Goal: Complete application form

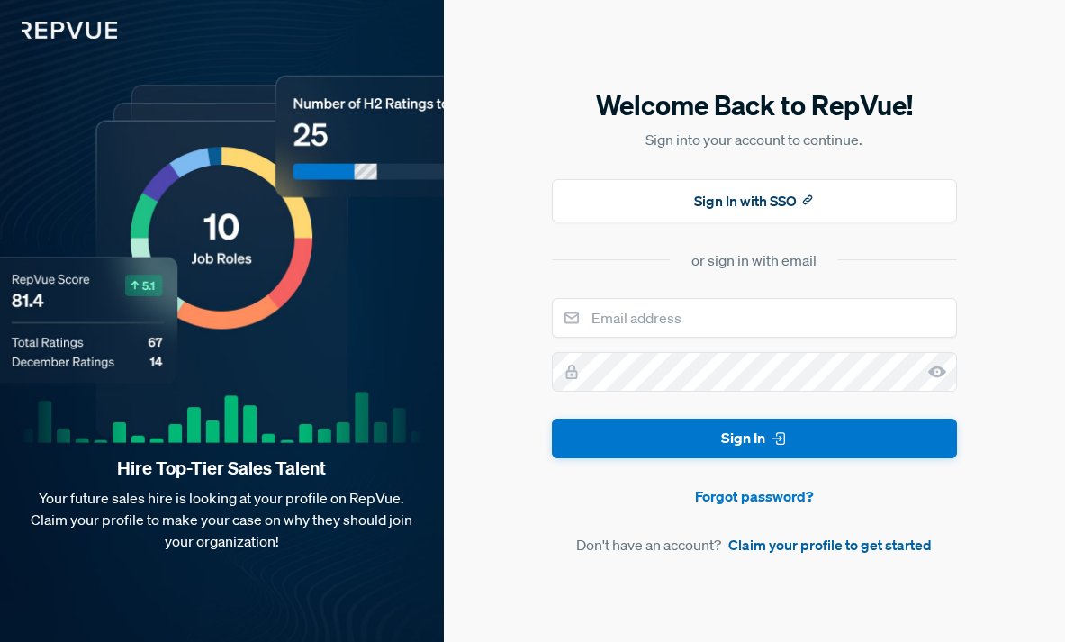
click at [853, 540] on link "Claim your profile to get started" at bounding box center [829, 545] width 203 height 22
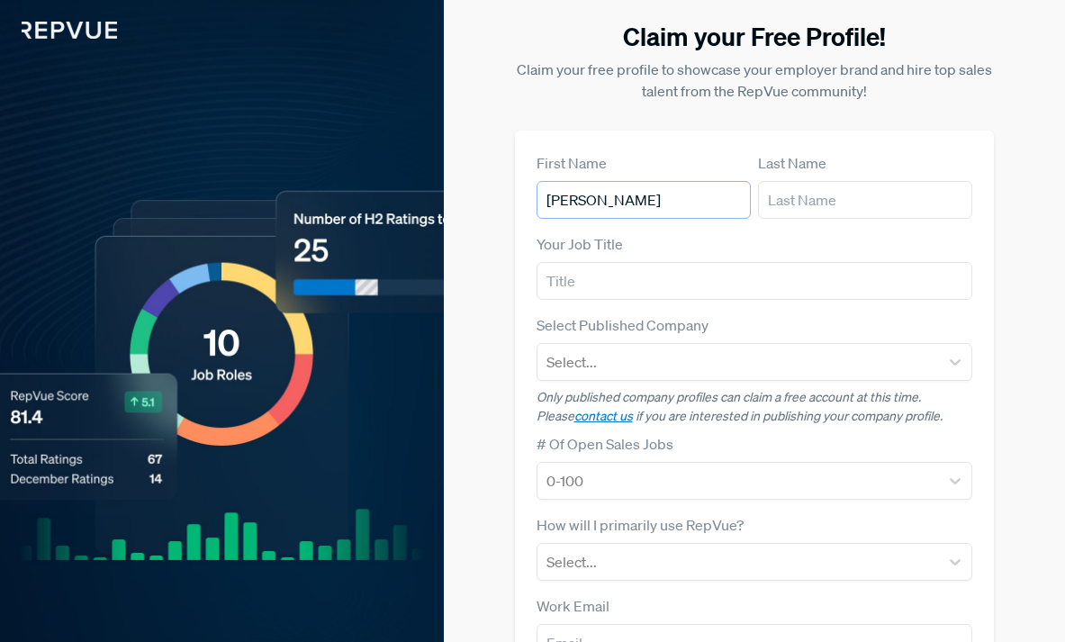
type input "[PERSON_NAME]"
type input "Trotin"
type input "director, talent acquisition"
click at [666, 355] on div at bounding box center [738, 361] width 384 height 25
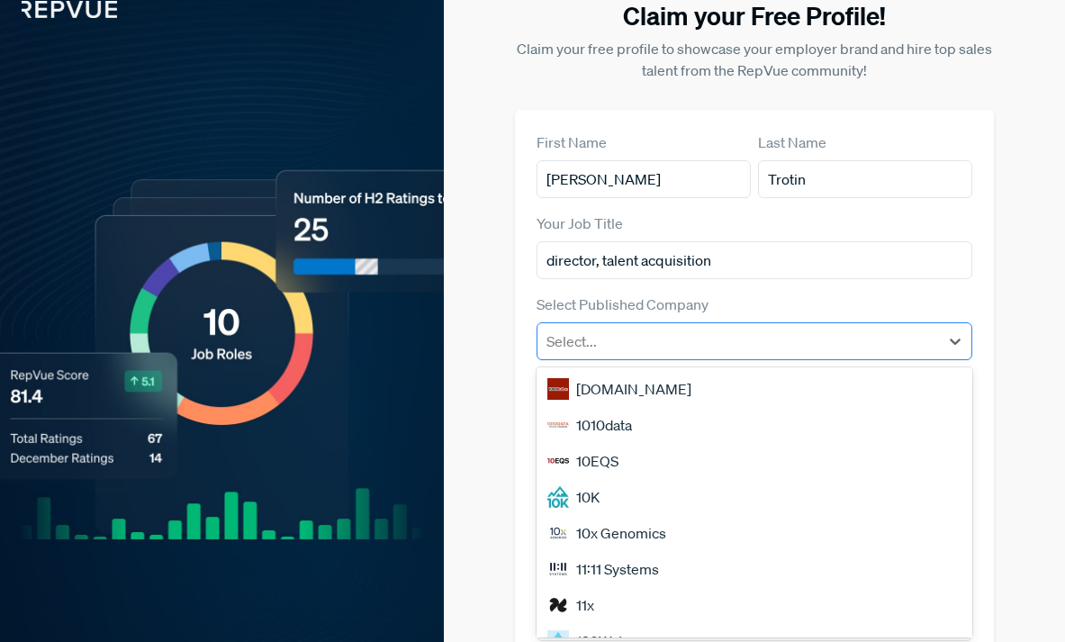
scroll to position [23, 0]
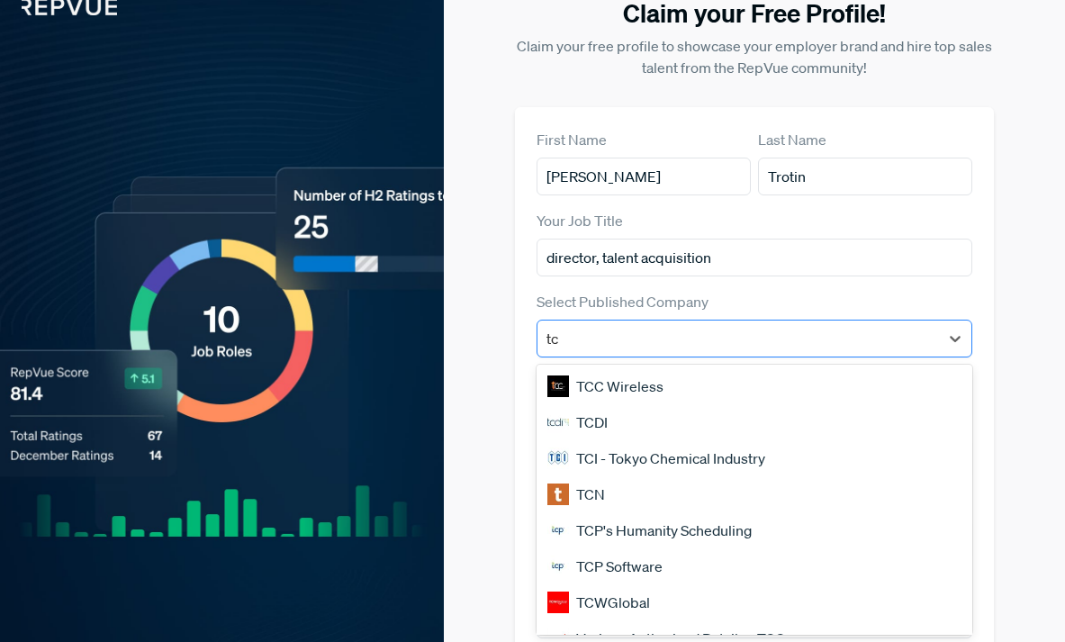
type input "t"
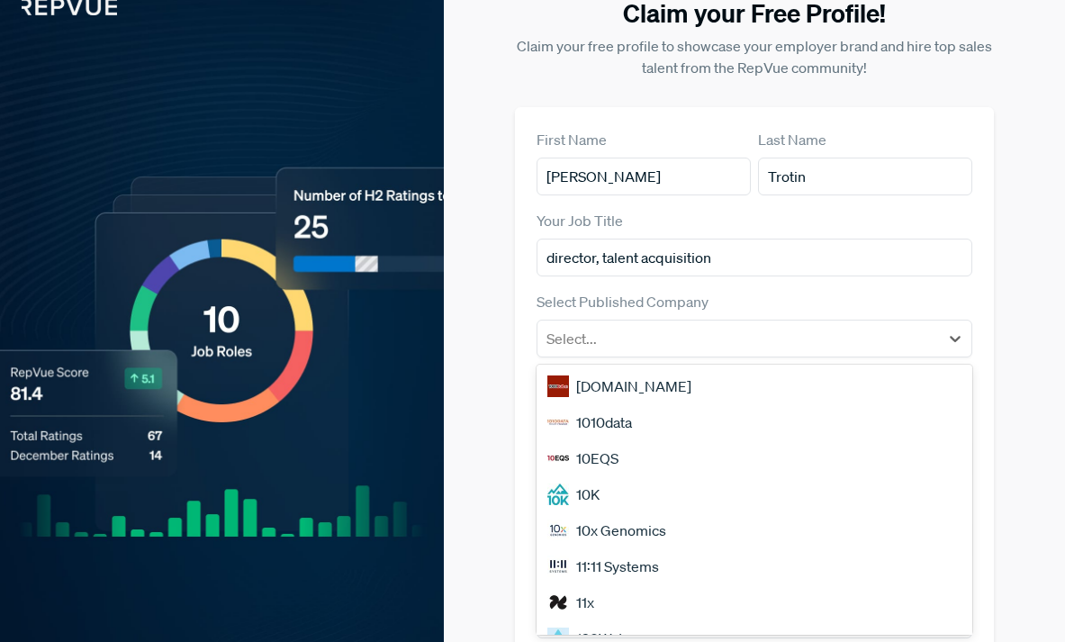
click at [509, 380] on div "Claim your Free Profile! Claim your free profile to showcase your employer bran…" at bounding box center [754, 414] width 599 height 875
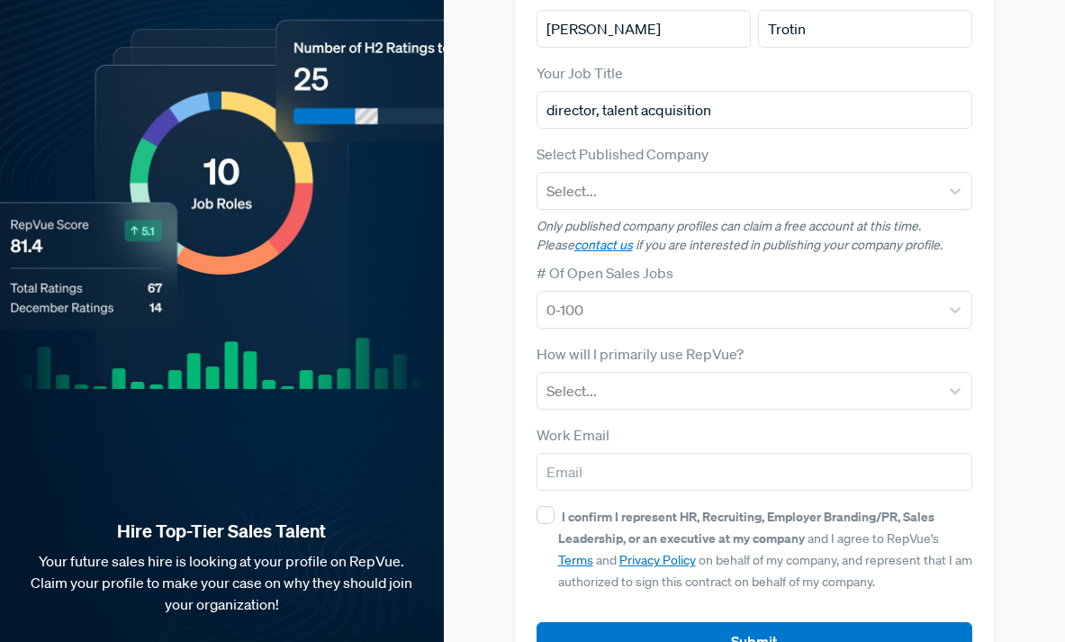
scroll to position [182, 0]
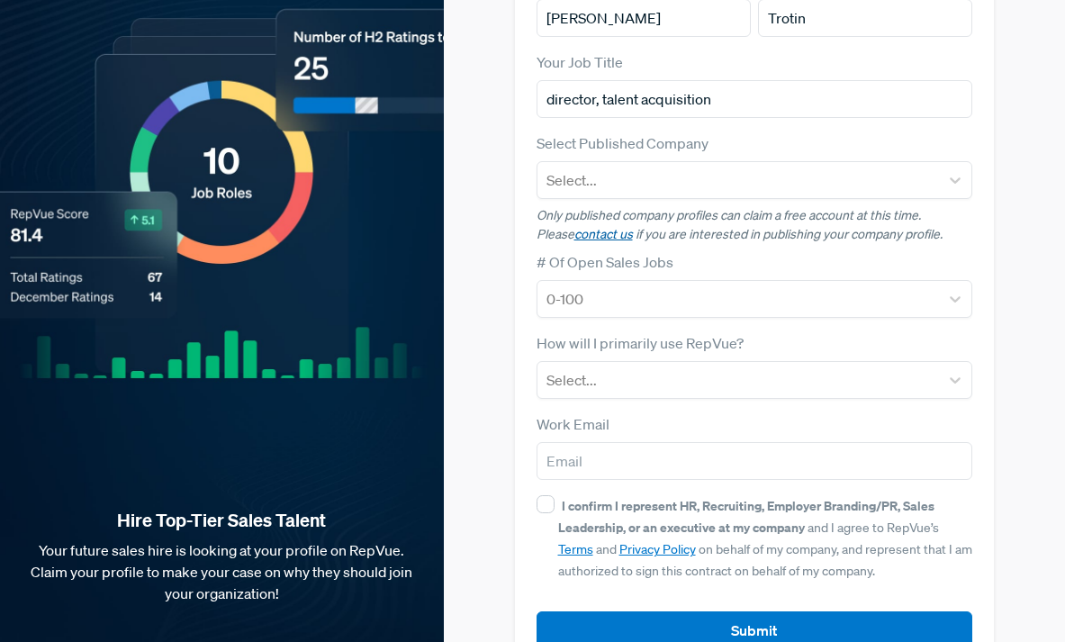
click at [581, 236] on link "contact us" at bounding box center [603, 234] width 59 height 16
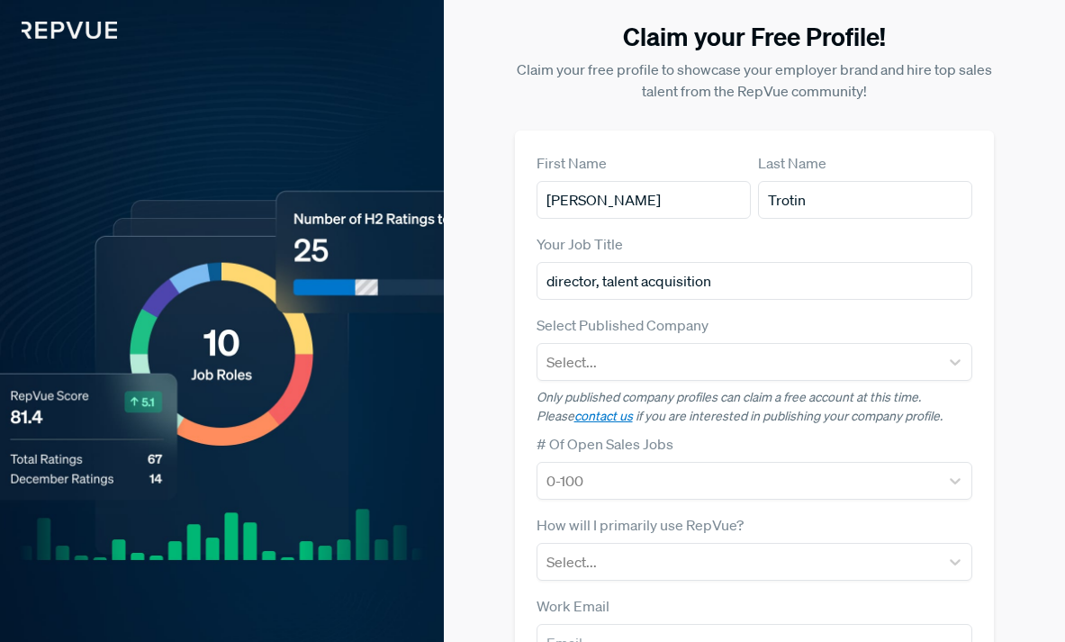
scroll to position [0, 0]
click at [59, 36] on img at bounding box center [58, 19] width 117 height 39
